Goal: Information Seeking & Learning: Learn about a topic

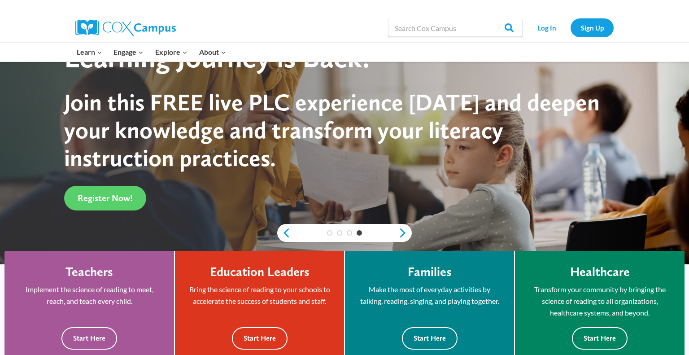
scroll to position [1, 0]
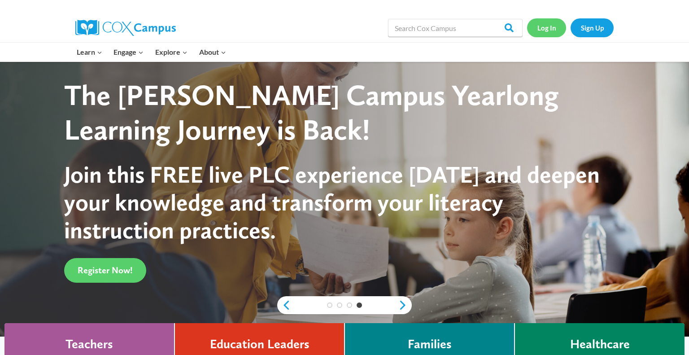
click at [549, 31] on link "Log In" at bounding box center [546, 27] width 39 height 18
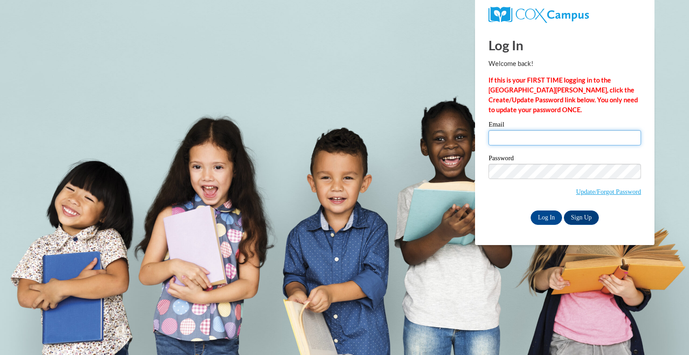
type input "kwade@kewaskumschools.org"
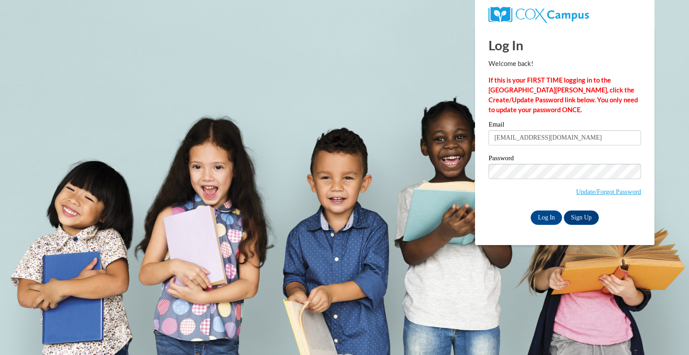
drag, startPoint x: 598, startPoint y: 119, endPoint x: 580, endPoint y: 140, distance: 27.3
click at [597, 119] on div "Log In Welcome back! If this is your FIRST TIME logging in to the NEW Cox Campu…" at bounding box center [565, 126] width 153 height 198
click at [550, 219] on input "Log In" at bounding box center [546, 217] width 31 height 14
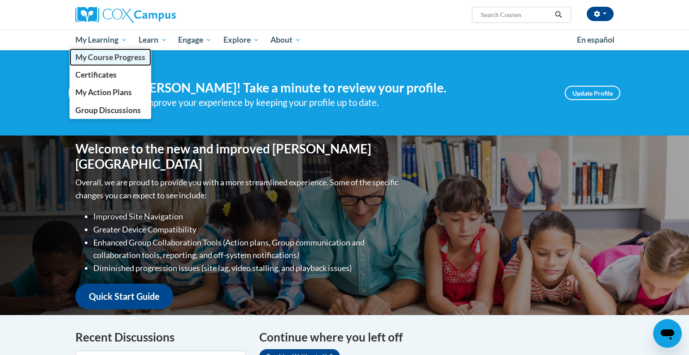
click at [109, 55] on span "My Course Progress" at bounding box center [110, 56] width 70 height 9
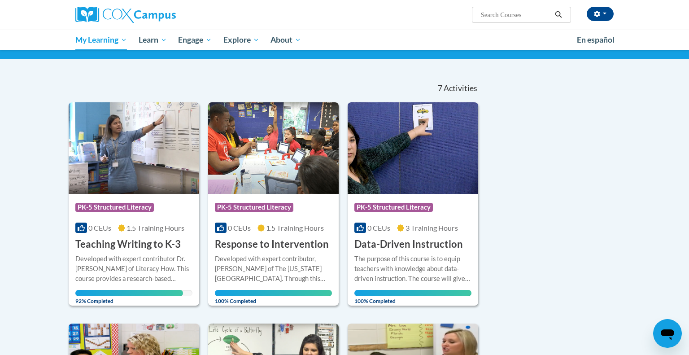
scroll to position [174, 0]
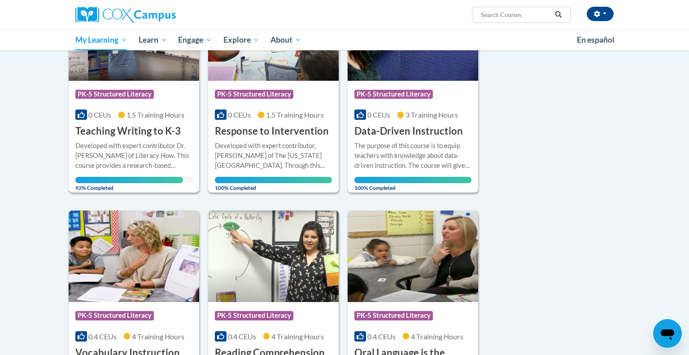
click at [168, 129] on h3 "Teaching Writing to K-3" at bounding box center [127, 131] width 105 height 14
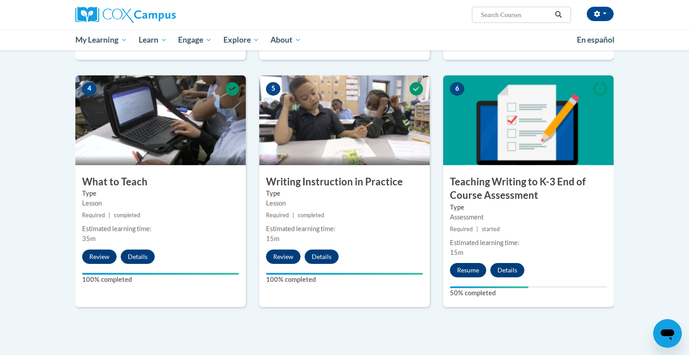
scroll to position [407, 0]
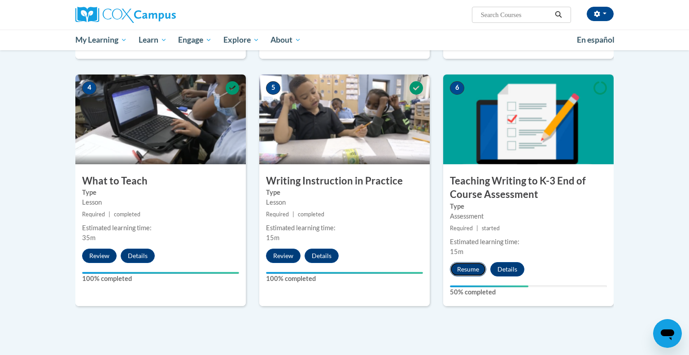
click at [471, 263] on button "Resume" at bounding box center [468, 269] width 36 height 14
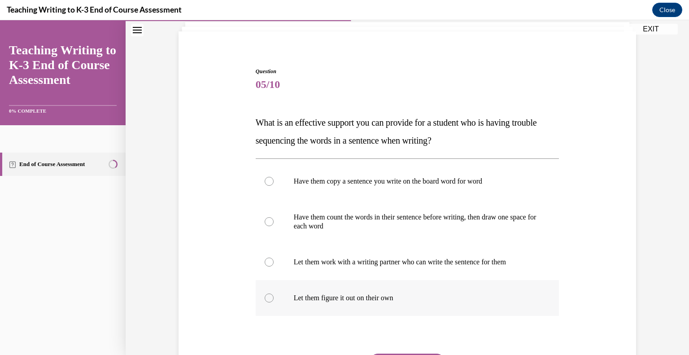
scroll to position [77, 0]
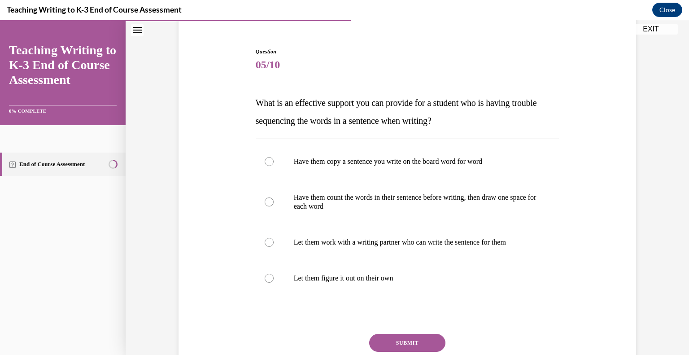
drag, startPoint x: 486, startPoint y: 117, endPoint x: 297, endPoint y: 118, distance: 189.3
click at [302, 122] on p "What is an effective support you can provide for a student who is having troubl…" at bounding box center [408, 112] width 304 height 36
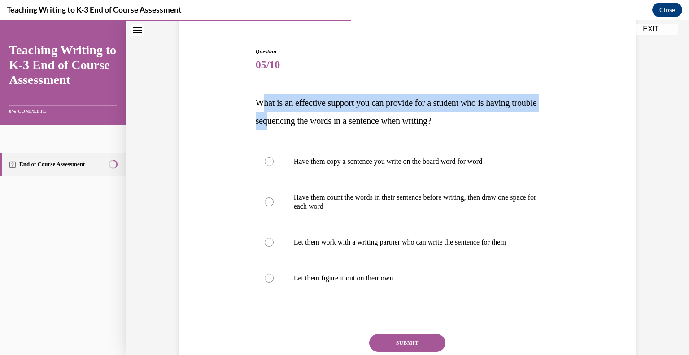
drag, startPoint x: 297, startPoint y: 118, endPoint x: 261, endPoint y: 103, distance: 39.0
click at [261, 103] on span "What is an effective support you can provide for a student who is having troubl…" at bounding box center [396, 112] width 281 height 28
click at [264, 104] on span "What is an effective support you can provide for a student who is having troubl…" at bounding box center [396, 112] width 281 height 28
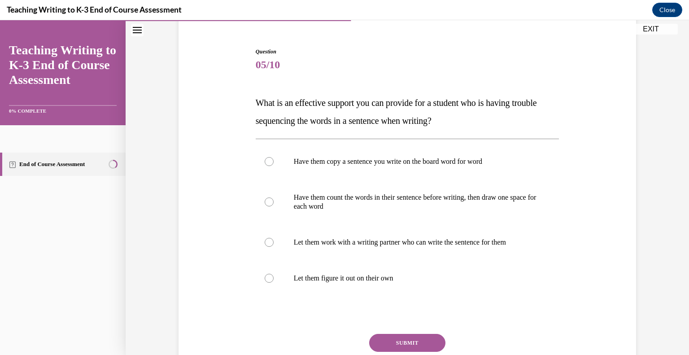
click at [502, 112] on p "What is an effective support you can provide for a student who is having troubl…" at bounding box center [408, 112] width 304 height 36
drag, startPoint x: 259, startPoint y: 102, endPoint x: 496, endPoint y: 117, distance: 236.9
click at [496, 117] on p "What is an effective support you can provide for a student who is having troubl…" at bounding box center [408, 112] width 304 height 36
copy span "What is an effective support you can provide for a student who is having troubl…"
click at [309, 204] on p "Have them count the words in their sentence before writing, then draw one space…" at bounding box center [415, 202] width 243 height 18
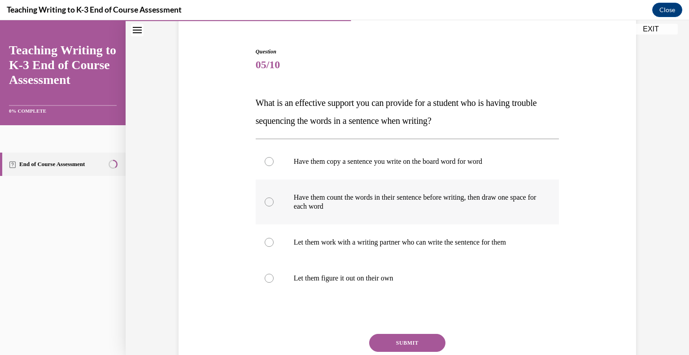
click at [274, 204] on input "Have them count the words in their sentence before writing, then draw one space…" at bounding box center [269, 201] width 9 height 9
radio input "true"
click at [404, 337] on button "SUBMIT" at bounding box center [407, 343] width 76 height 18
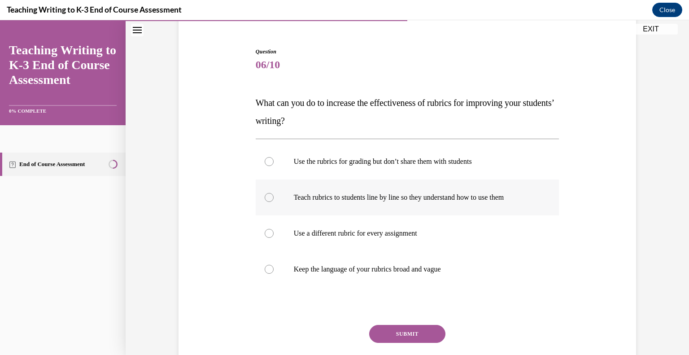
drag, startPoint x: 352, startPoint y: 197, endPoint x: 355, endPoint y: 201, distance: 4.8
click at [352, 197] on p "Teach rubrics to students line by line so they understand how to use them" at bounding box center [415, 197] width 243 height 9
click at [274, 197] on input "Teach rubrics to students line by line so they understand how to use them" at bounding box center [269, 197] width 9 height 9
radio input "true"
click at [417, 332] on button "SUBMIT" at bounding box center [407, 334] width 76 height 18
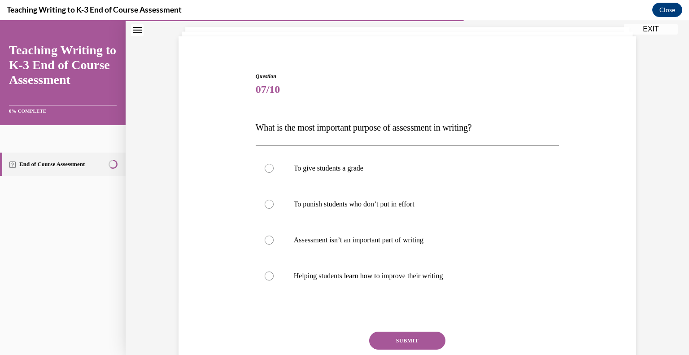
scroll to position [55, 0]
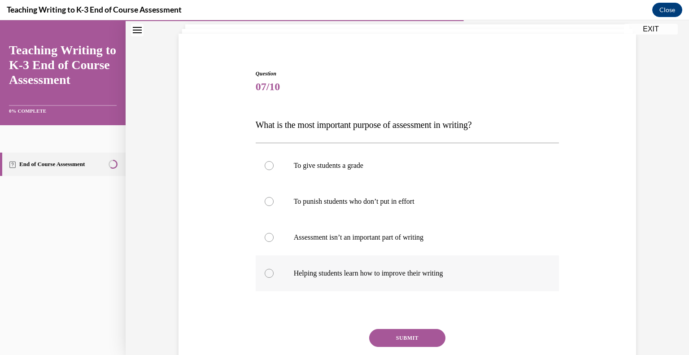
click at [380, 271] on p "Helping students learn how to improve their writing" at bounding box center [415, 273] width 243 height 9
click at [274, 271] on input "Helping students learn how to improve their writing" at bounding box center [269, 273] width 9 height 9
radio input "true"
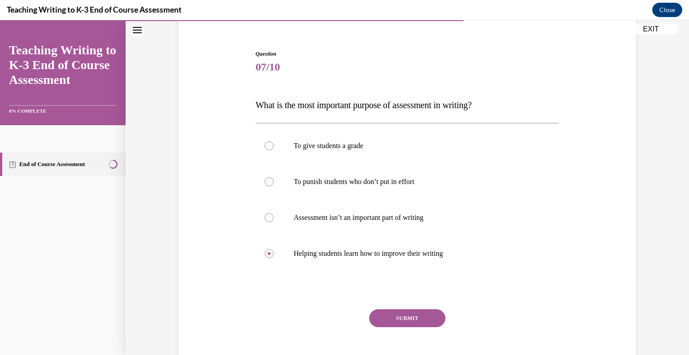
scroll to position [78, 0]
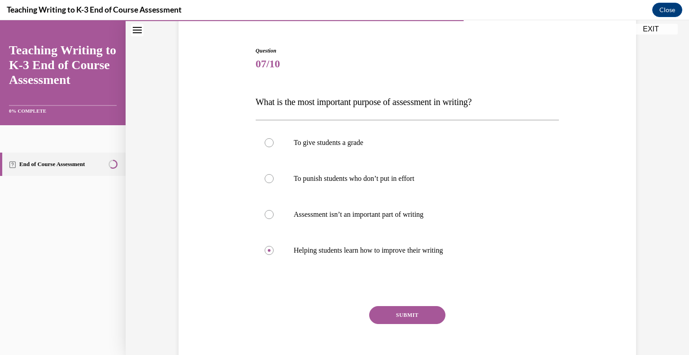
click at [408, 316] on button "SUBMIT" at bounding box center [407, 315] width 76 height 18
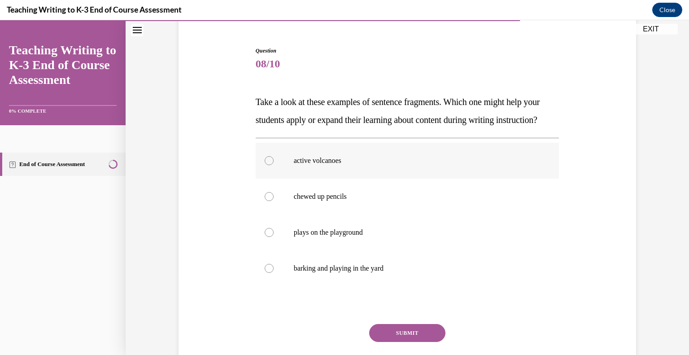
click at [339, 165] on p "active volcanoes" at bounding box center [415, 160] width 243 height 9
click at [274, 165] on input "active volcanoes" at bounding box center [269, 160] width 9 height 9
radio input "true"
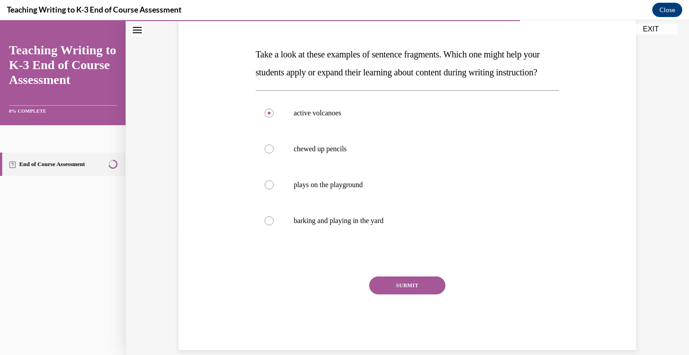
click at [414, 294] on button "SUBMIT" at bounding box center [407, 285] width 76 height 18
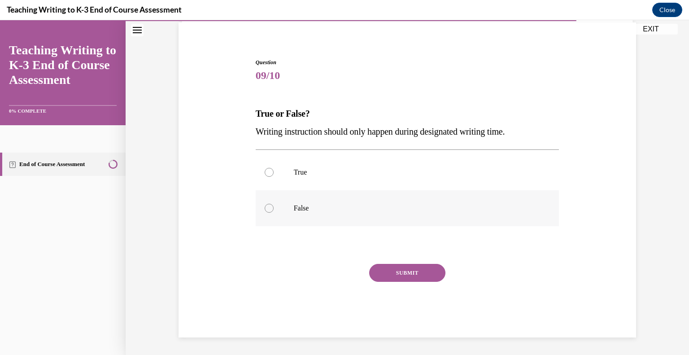
click at [330, 204] on p "False" at bounding box center [415, 208] width 243 height 9
click at [274, 204] on input "False" at bounding box center [269, 208] width 9 height 9
radio input "true"
click at [401, 271] on button "SUBMIT" at bounding box center [407, 273] width 76 height 18
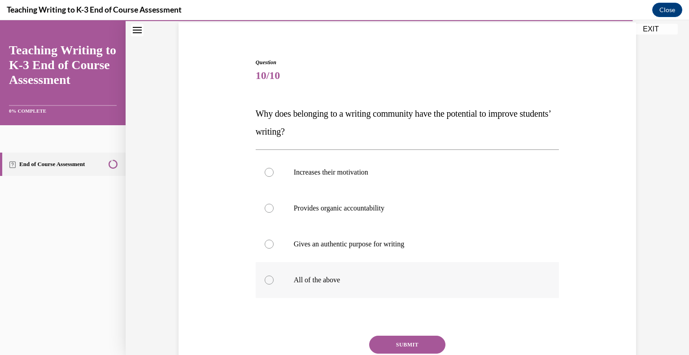
click at [324, 271] on label "All of the above" at bounding box center [408, 280] width 304 height 36
click at [274, 275] on input "All of the above" at bounding box center [269, 279] width 9 height 9
radio input "true"
click at [411, 337] on button "SUBMIT" at bounding box center [407, 345] width 76 height 18
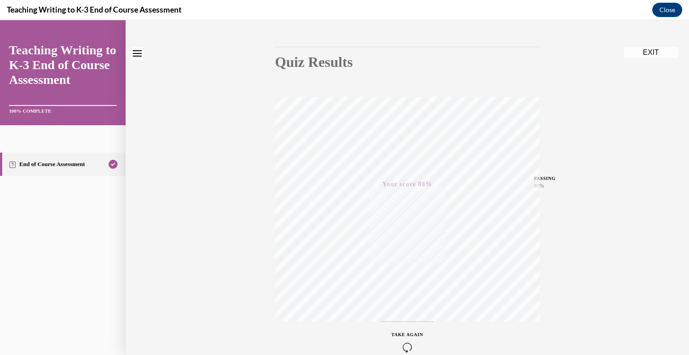
scroll to position [0, 0]
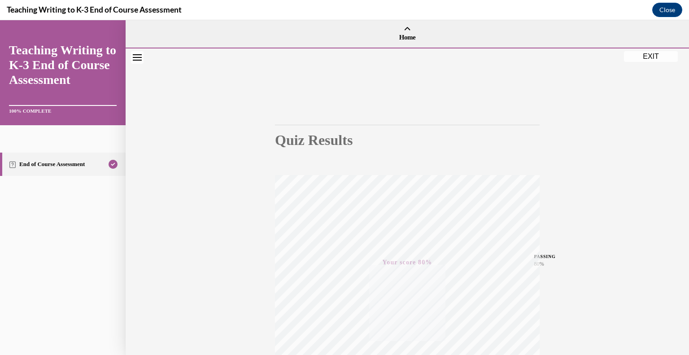
click at [654, 54] on button "EXIT" at bounding box center [651, 56] width 54 height 11
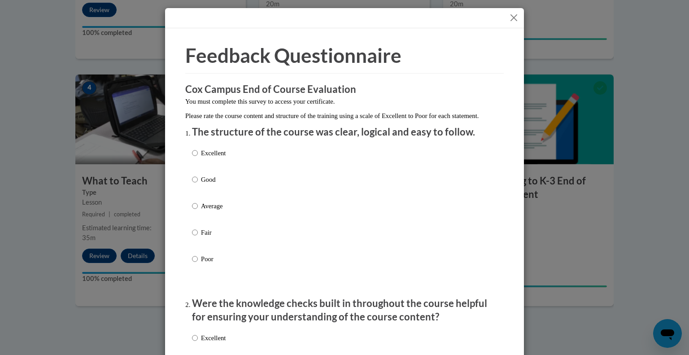
click at [217, 211] on p "Average" at bounding box center [213, 206] width 25 height 10
click at [198, 211] on input "Average" at bounding box center [195, 206] width 6 height 10
radio input "true"
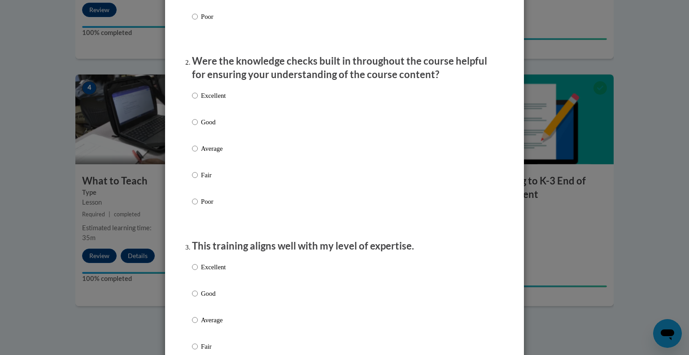
scroll to position [244, 0]
click at [214, 152] on p "Average" at bounding box center [213, 147] width 25 height 10
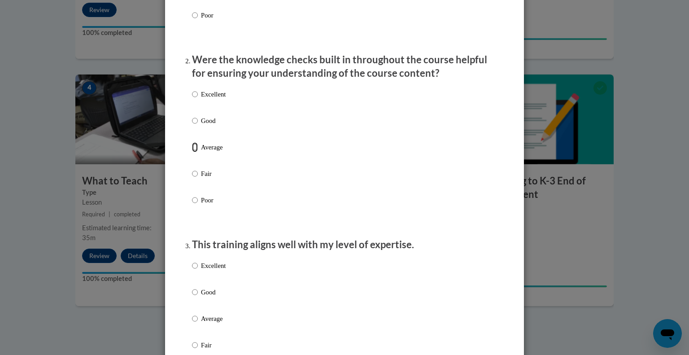
click at [198, 152] on input "Average" at bounding box center [195, 147] width 6 height 10
radio input "true"
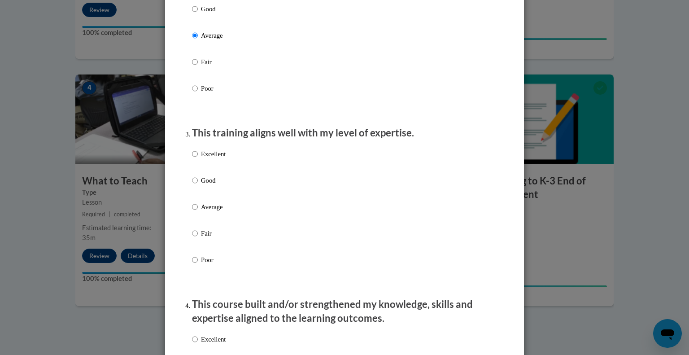
click at [214, 212] on p "Average" at bounding box center [213, 207] width 25 height 10
click at [198, 212] on input "Average" at bounding box center [195, 207] width 6 height 10
radio input "true"
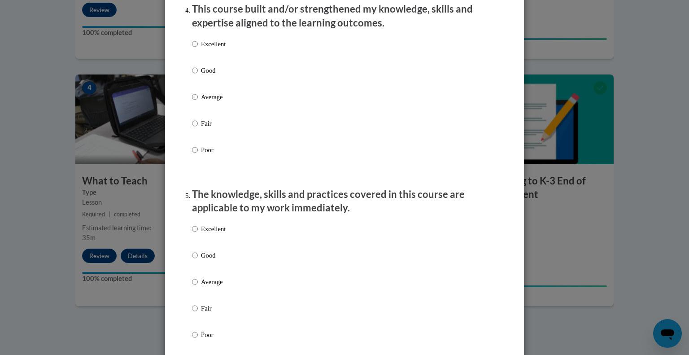
click at [217, 102] on p "Average" at bounding box center [213, 97] width 25 height 10
click at [198, 102] on input "Average" at bounding box center [195, 97] width 6 height 10
radio input "true"
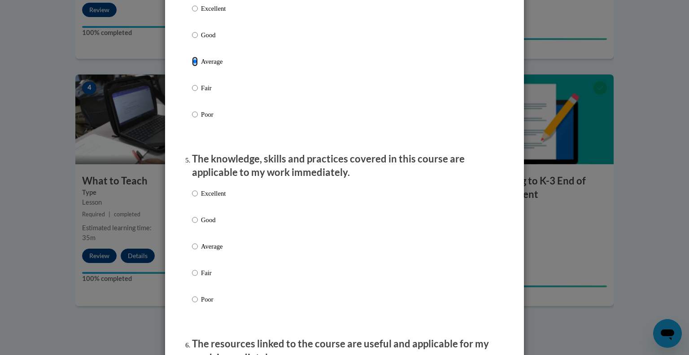
scroll to position [833, 0]
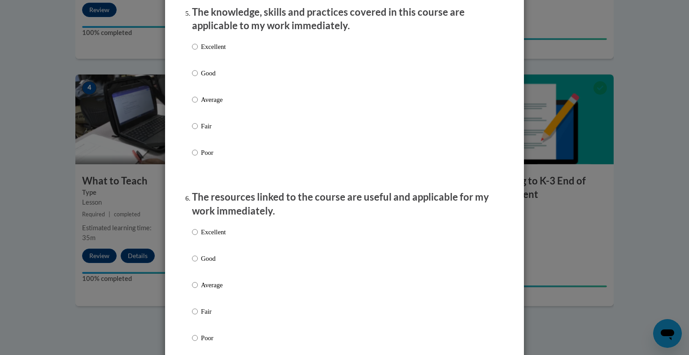
click at [220, 118] on label "Average" at bounding box center [209, 107] width 34 height 24
click at [198, 105] on input "Average" at bounding box center [195, 100] width 6 height 10
radio input "true"
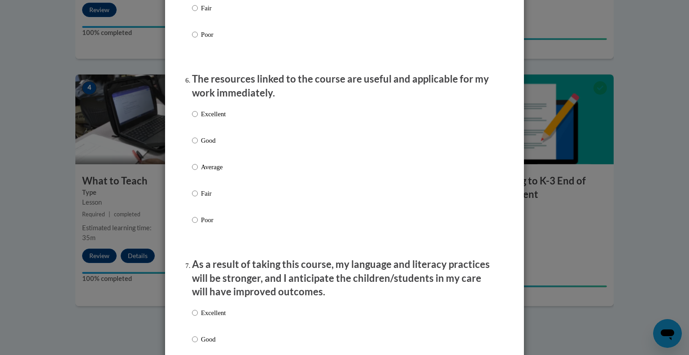
click at [221, 172] on p "Average" at bounding box center [213, 167] width 25 height 10
click at [198, 172] on input "Average" at bounding box center [195, 167] width 6 height 10
radio input "true"
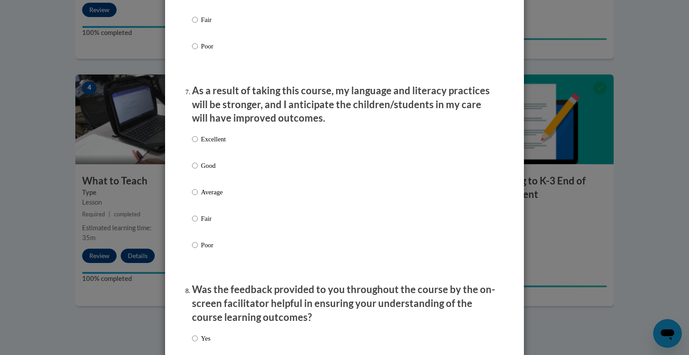
click at [209, 197] on p "Average" at bounding box center [213, 192] width 25 height 10
click at [198, 197] on input "Average" at bounding box center [195, 192] width 6 height 10
radio input "true"
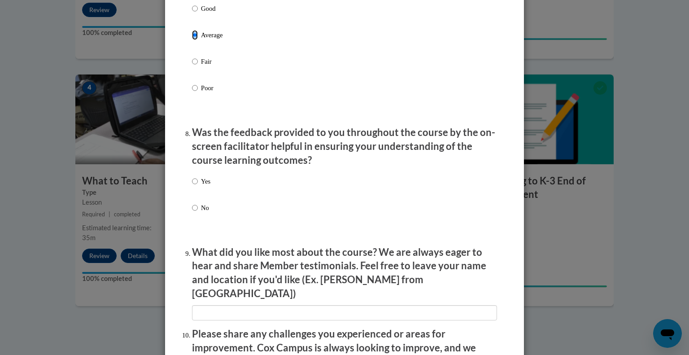
scroll to position [1285, 0]
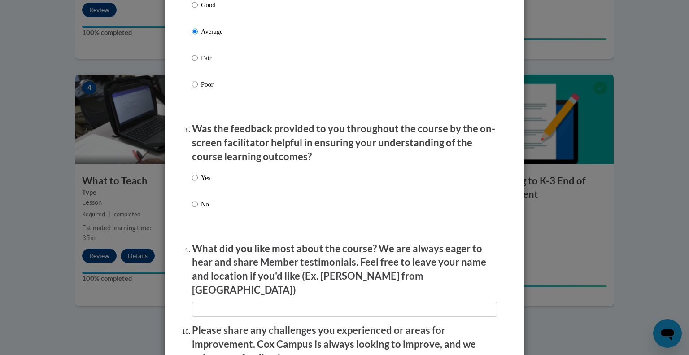
click at [208, 183] on p "Yes" at bounding box center [205, 178] width 9 height 10
click at [198, 183] on input "Yes" at bounding box center [195, 178] width 6 height 10
radio input "true"
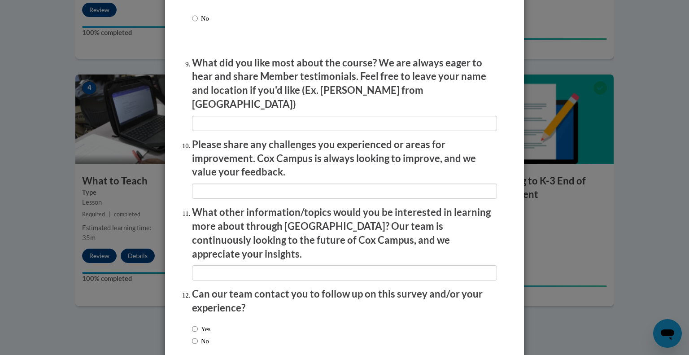
scroll to position [1513, 0]
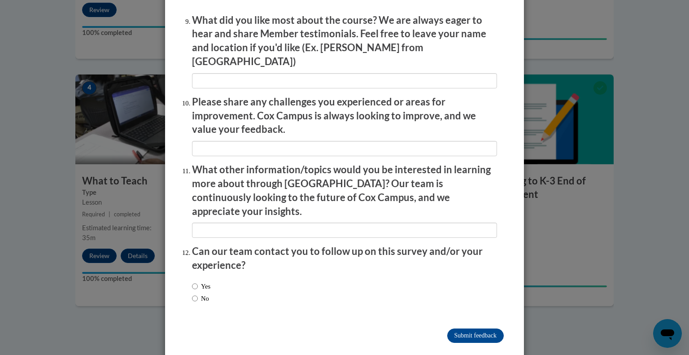
click at [202, 293] on label "No" at bounding box center [200, 298] width 17 height 10
click at [198, 293] on input "No" at bounding box center [195, 298] width 6 height 10
radio input "true"
click at [475, 328] on input "Submit feedback" at bounding box center [475, 335] width 57 height 14
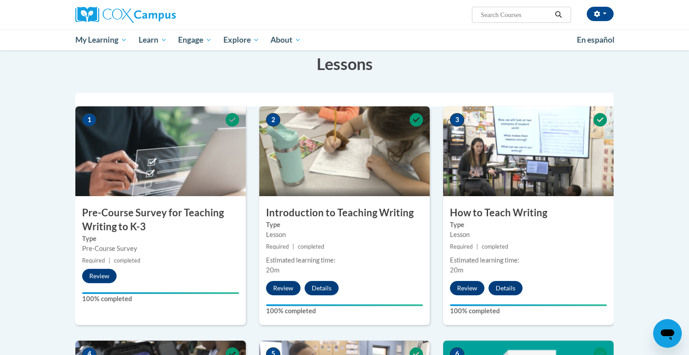
scroll to position [0, 0]
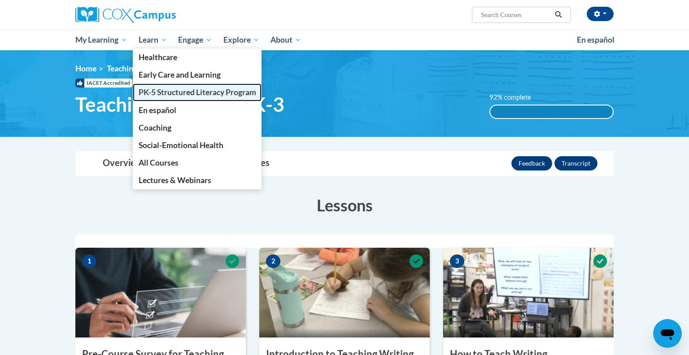
click at [185, 100] on link "PK-5 Structured Literacy Program" at bounding box center [197, 91] width 129 height 17
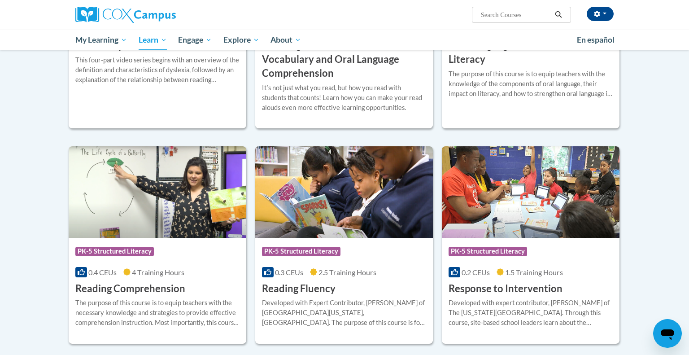
scroll to position [661, 0]
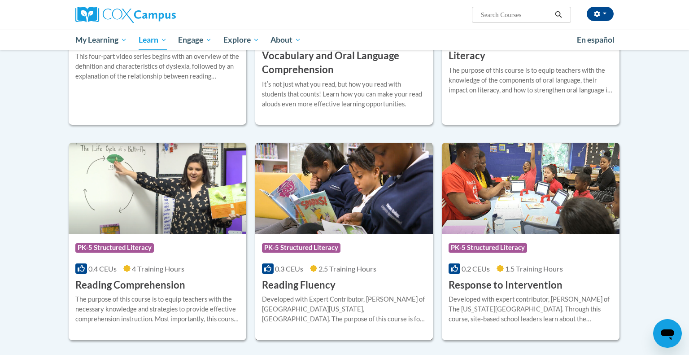
click at [365, 183] on img at bounding box center [344, 189] width 178 height 92
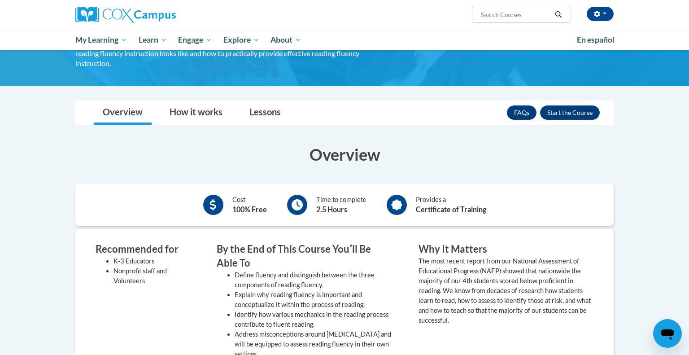
scroll to position [91, 0]
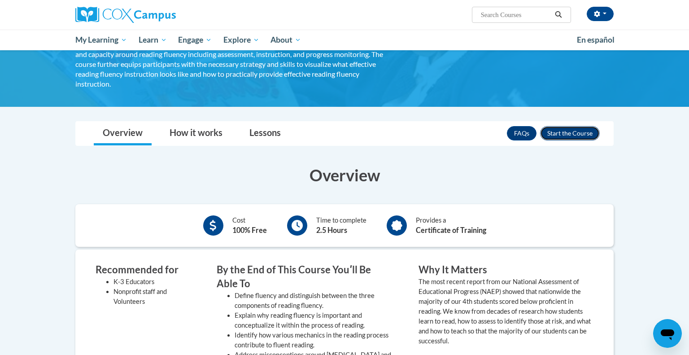
click at [561, 126] on button "Enroll" at bounding box center [570, 133] width 60 height 14
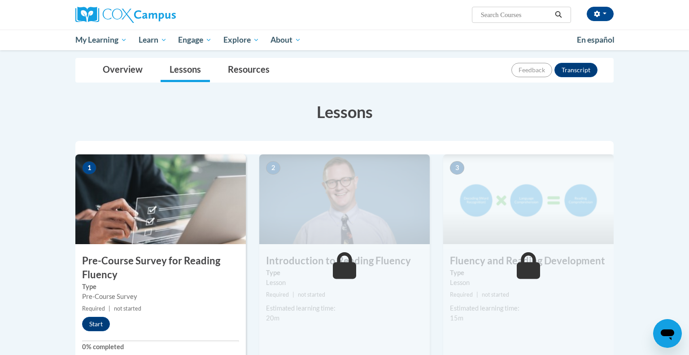
scroll to position [100, 0]
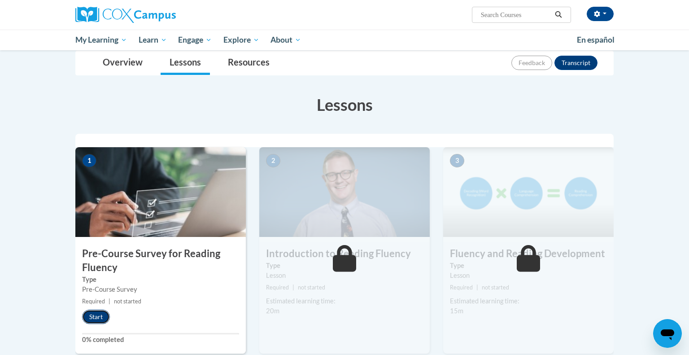
click at [96, 314] on button "Start" at bounding box center [96, 317] width 28 height 14
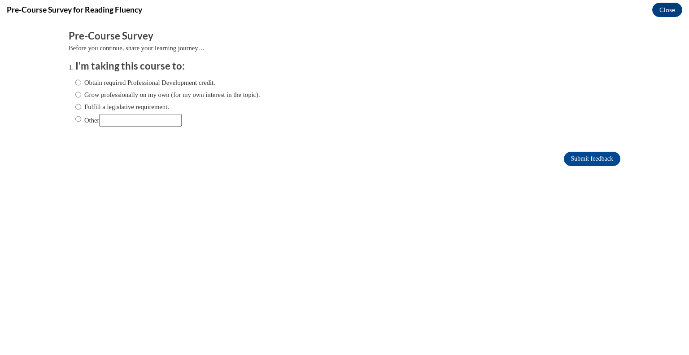
scroll to position [0, 0]
click at [79, 105] on input "Fulfill a legislative requirement." at bounding box center [78, 107] width 6 height 10
radio input "true"
click at [593, 152] on input "Submit feedback" at bounding box center [592, 159] width 57 height 14
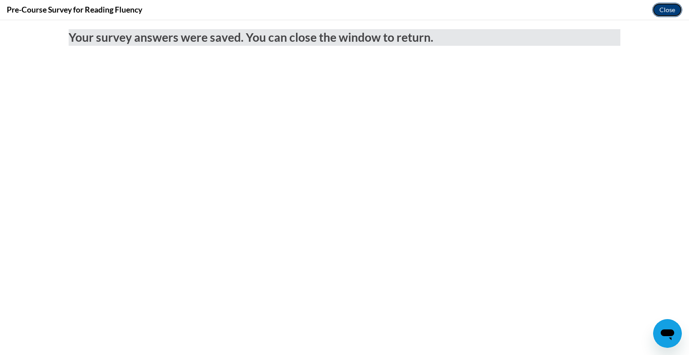
click at [660, 8] on button "Close" at bounding box center [667, 10] width 30 height 14
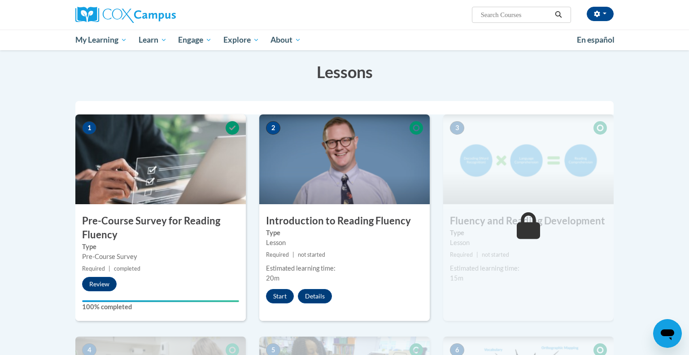
scroll to position [141, 0]
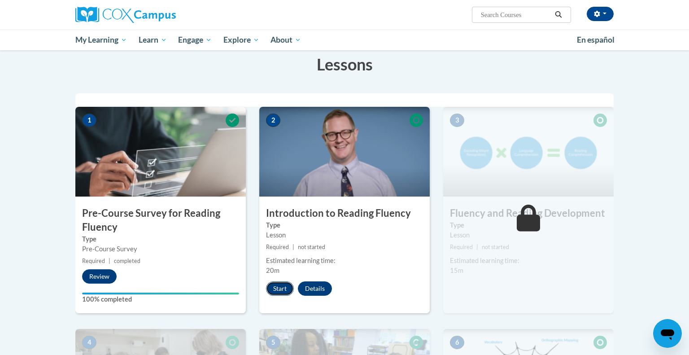
click at [279, 291] on button "Start" at bounding box center [280, 288] width 28 height 14
